Goal: Task Accomplishment & Management: Manage account settings

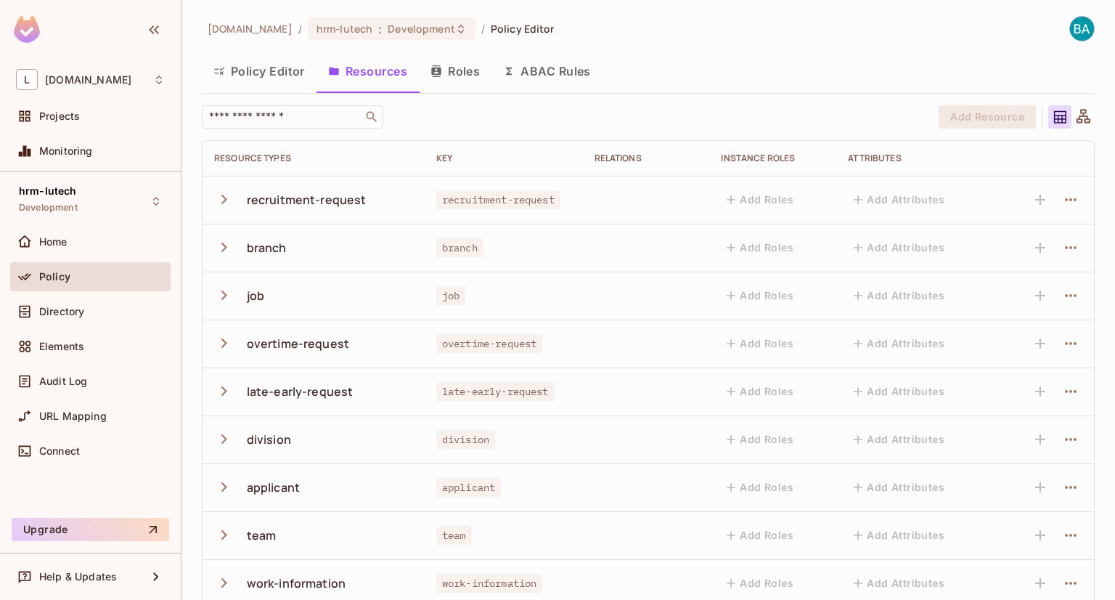
click at [551, 236] on td "Add Roles" at bounding box center [772, 343] width 127 height 48
click at [551, 219] on td at bounding box center [646, 200] width 127 height 48
click at [421, 74] on button "Roles" at bounding box center [455, 71] width 73 height 36
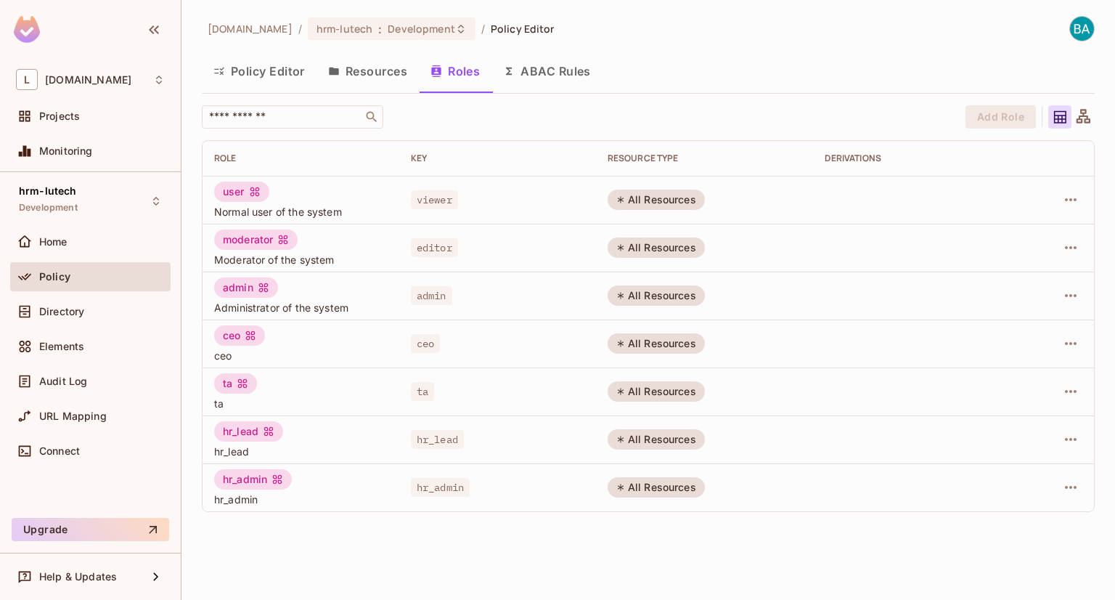
click at [320, 236] on span "hr_admin" at bounding box center [301, 499] width 174 height 14
drag, startPoint x: 328, startPoint y: 561, endPoint x: 335, endPoint y: 555, distance: 9.8
click at [328, 236] on div "[DOMAIN_NAME] / hrm-lutech : Development / Policy Editor Policy Editor Resource…" at bounding box center [648, 300] width 934 height 600
click at [476, 236] on div "[DOMAIN_NAME] / hrm-lutech : Development / Policy Editor Policy Editor Resource…" at bounding box center [648, 300] width 934 height 600
click at [551, 236] on td at bounding box center [911, 487] width 197 height 48
